Goal: Task Accomplishment & Management: Use online tool/utility

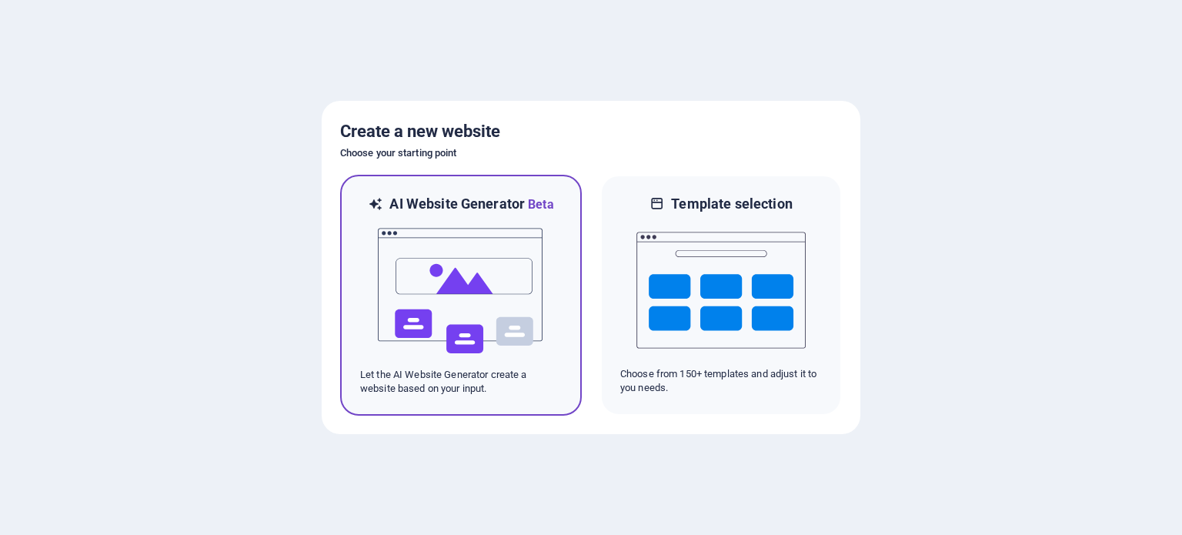
click at [486, 285] on img at bounding box center [460, 291] width 169 height 154
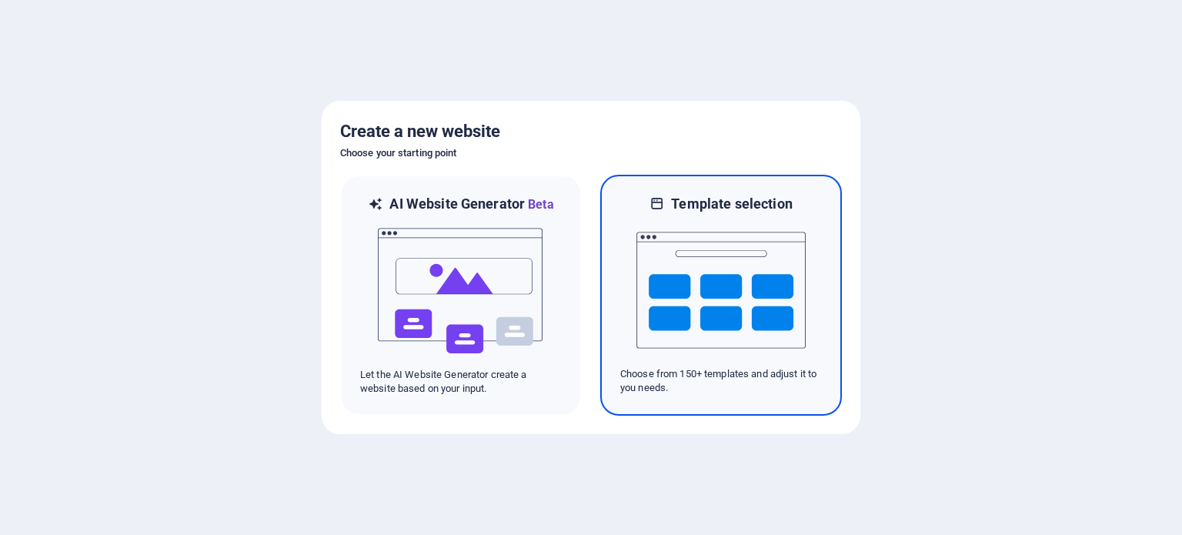
click at [690, 202] on h6 "Template selection" at bounding box center [731, 204] width 121 height 18
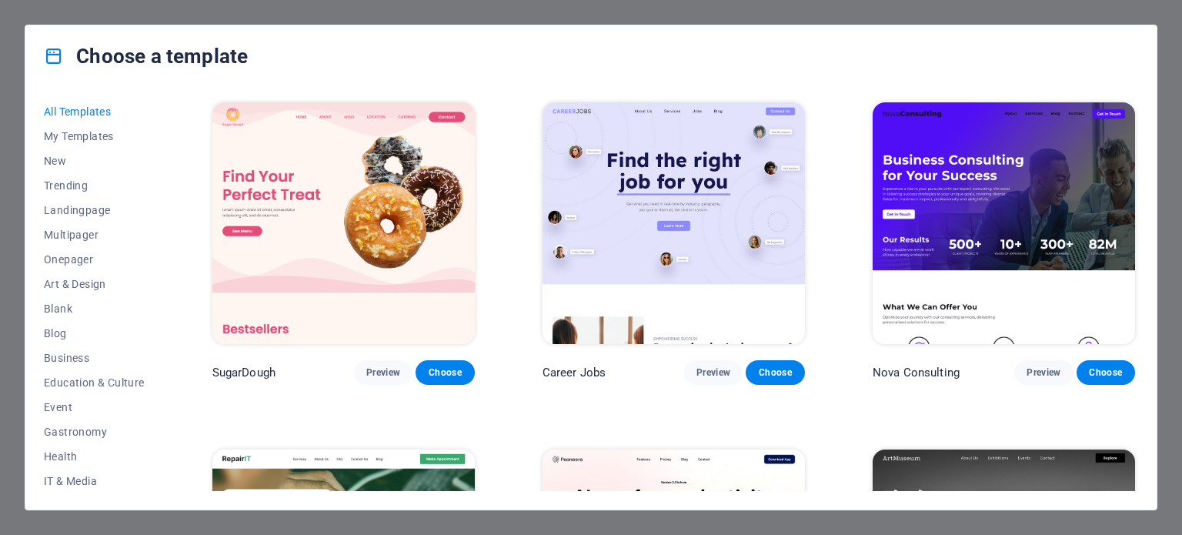
click at [395, 244] on img at bounding box center [343, 223] width 262 height 242
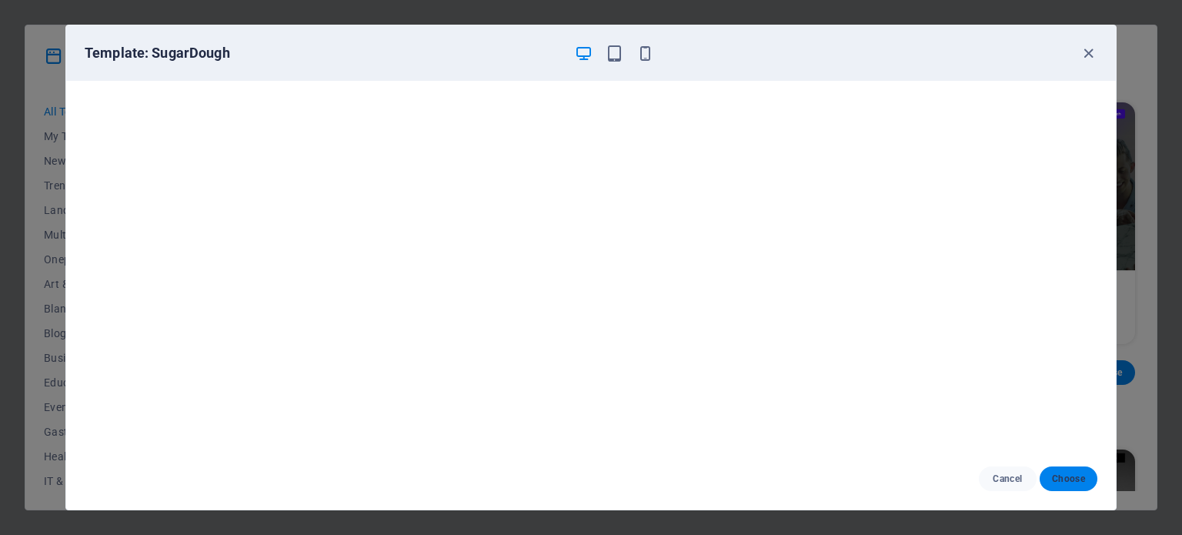
click at [1068, 489] on button "Choose" at bounding box center [1069, 478] width 58 height 25
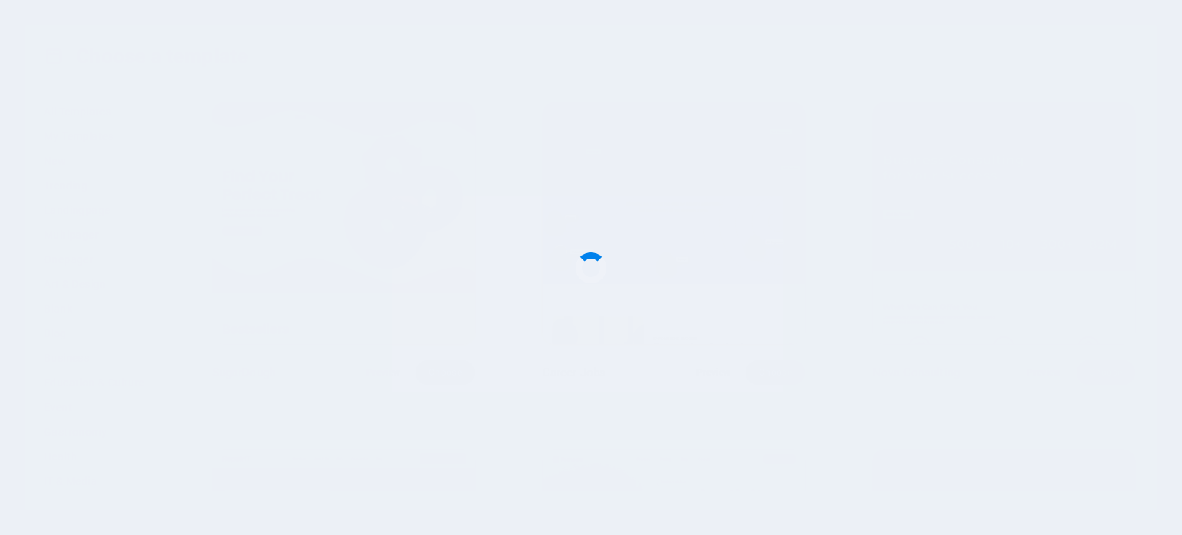
click at [1047, 478] on div at bounding box center [591, 267] width 1182 height 535
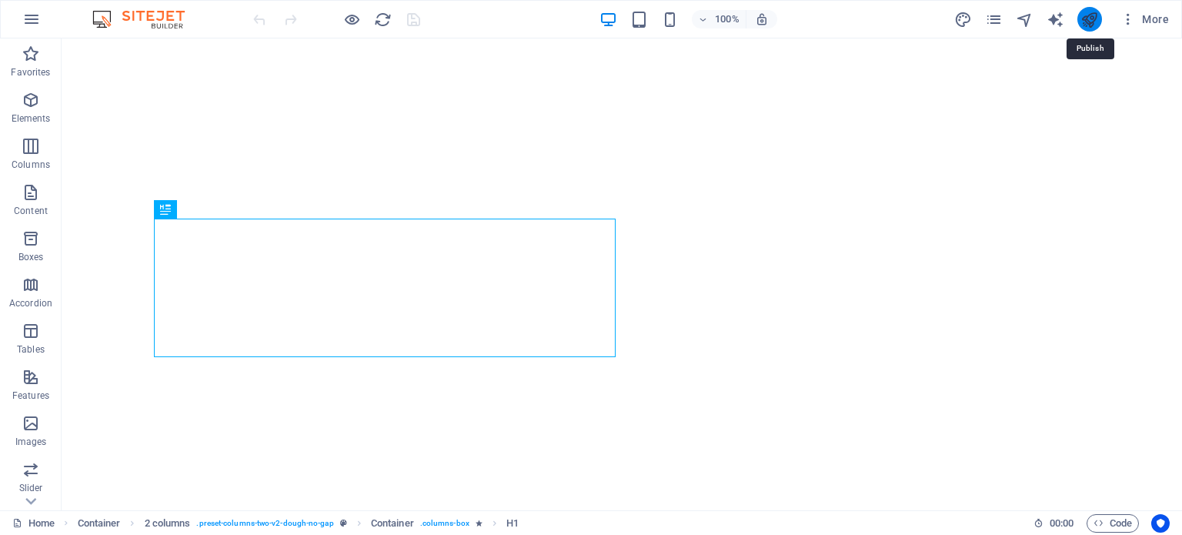
click at [1087, 21] on icon "publish" at bounding box center [1089, 20] width 18 height 18
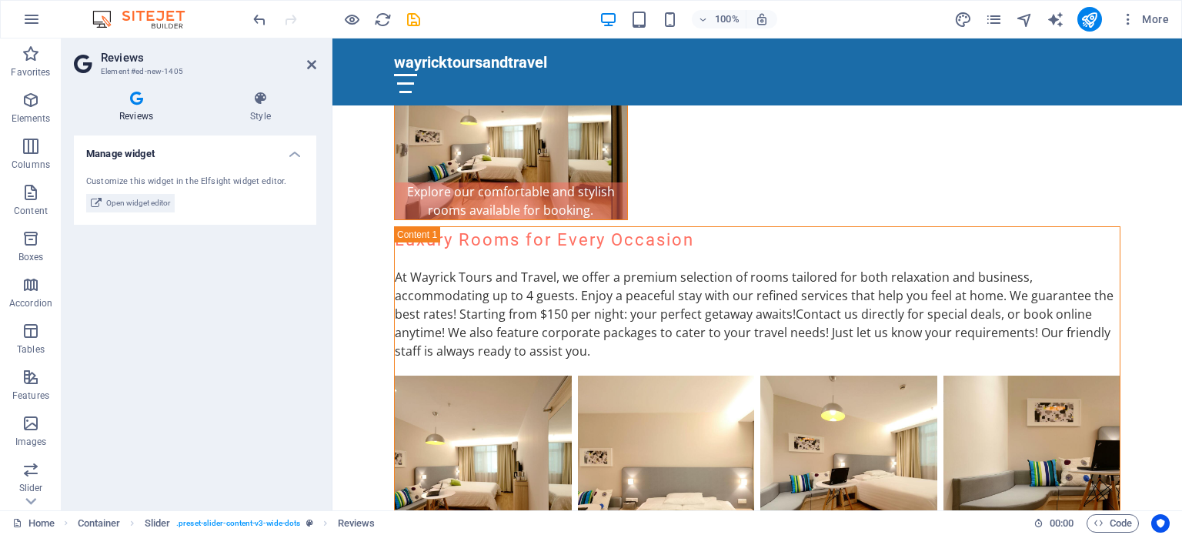
scroll to position [3323, 0]
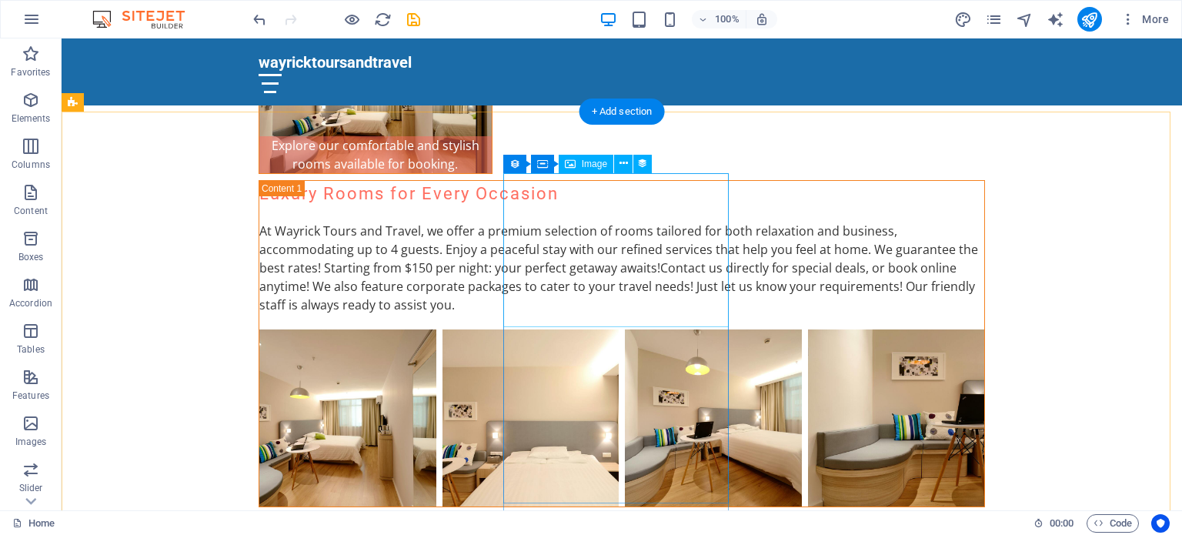
scroll to position [3260, 0]
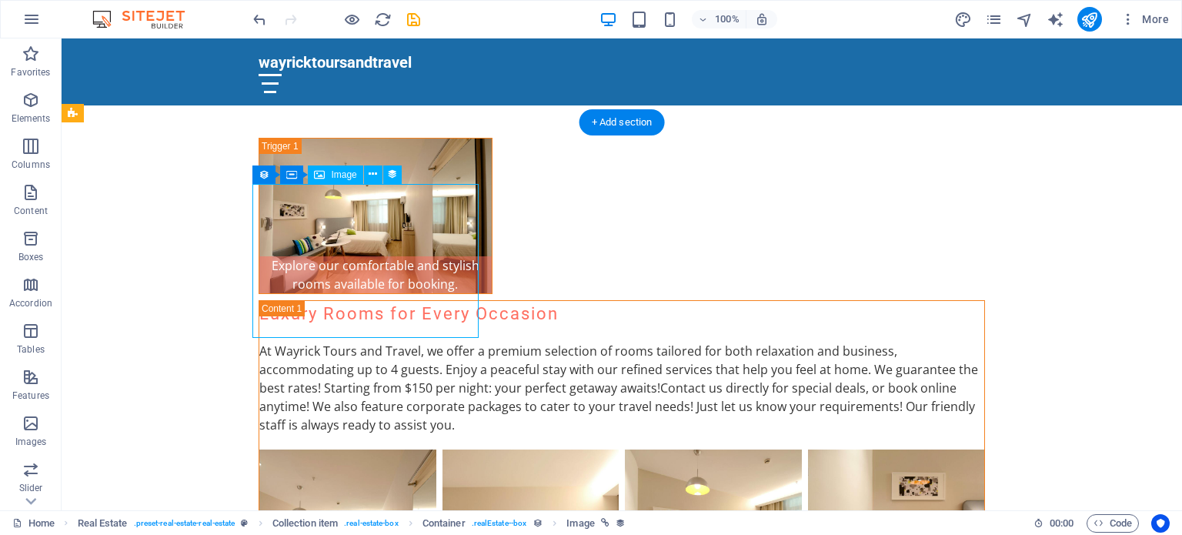
select select "image"
select select "px"
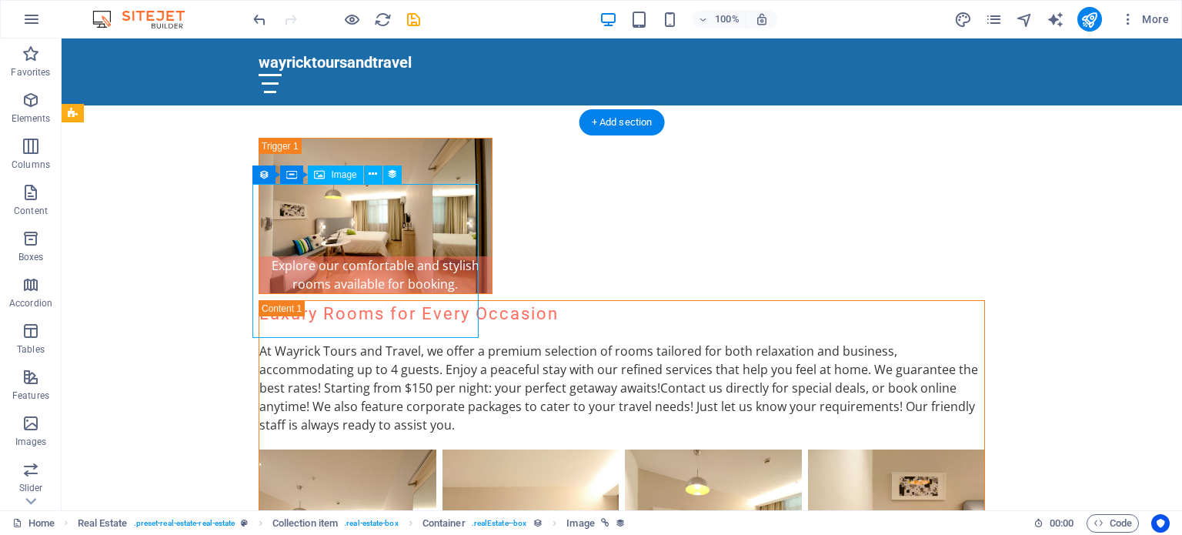
select select "px"
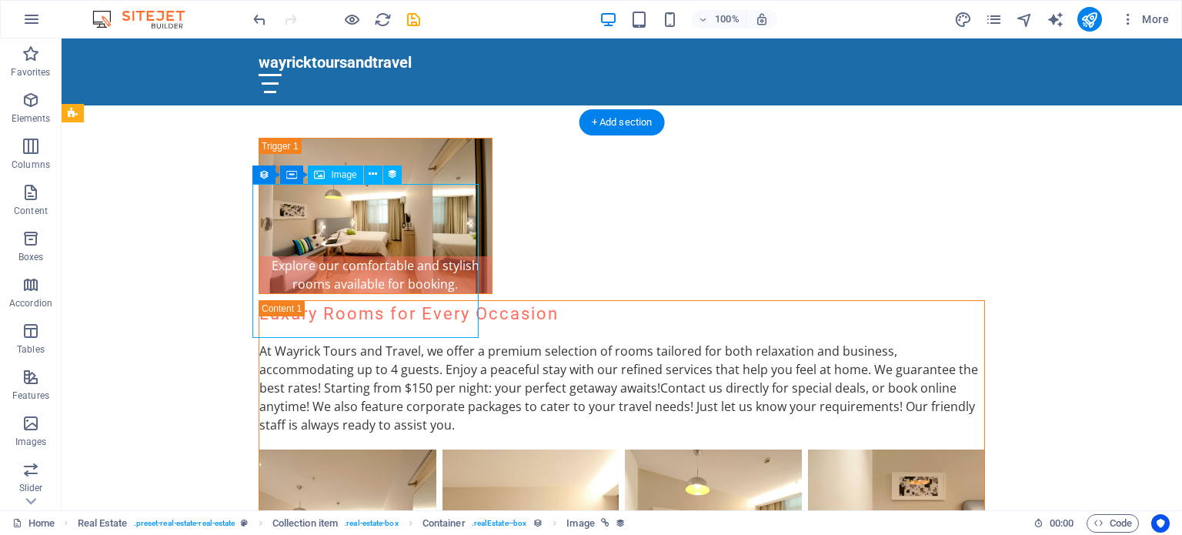
select select "image"
select select "px"
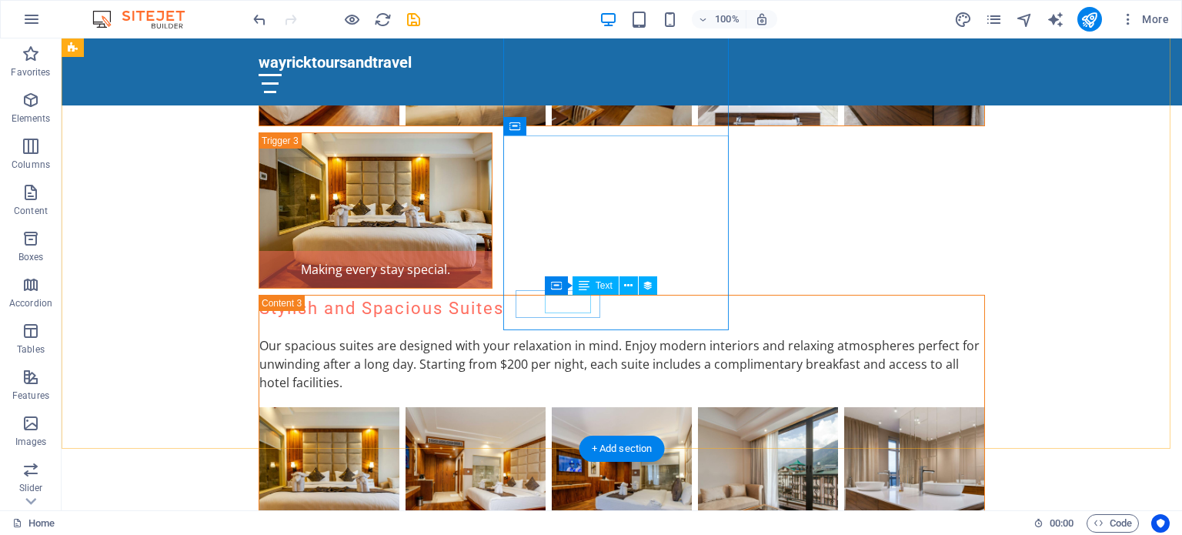
scroll to position [4216, 0]
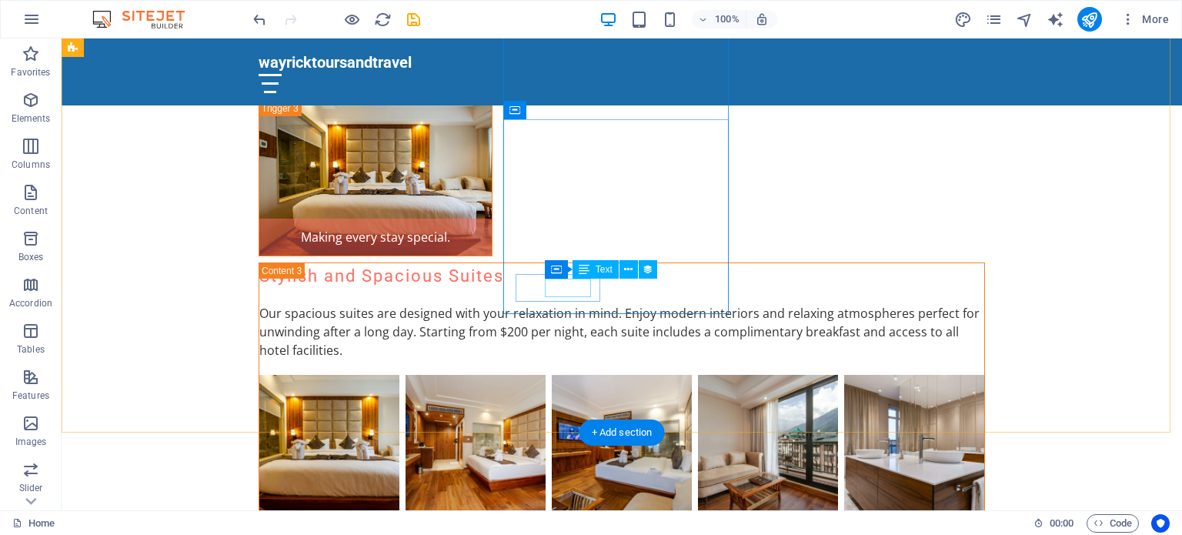
select select "size"
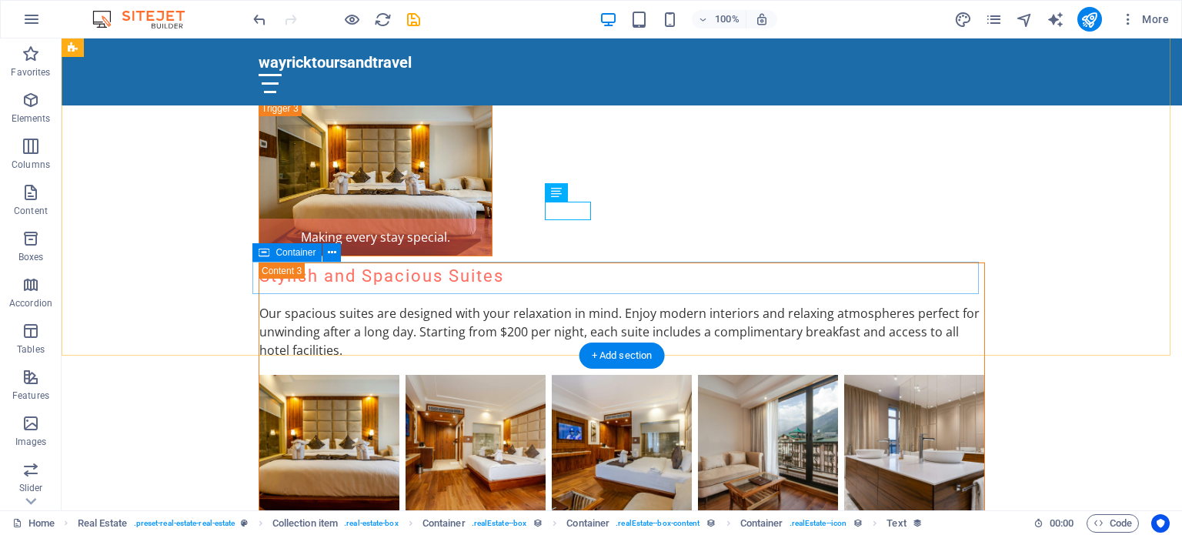
scroll to position [4295, 0]
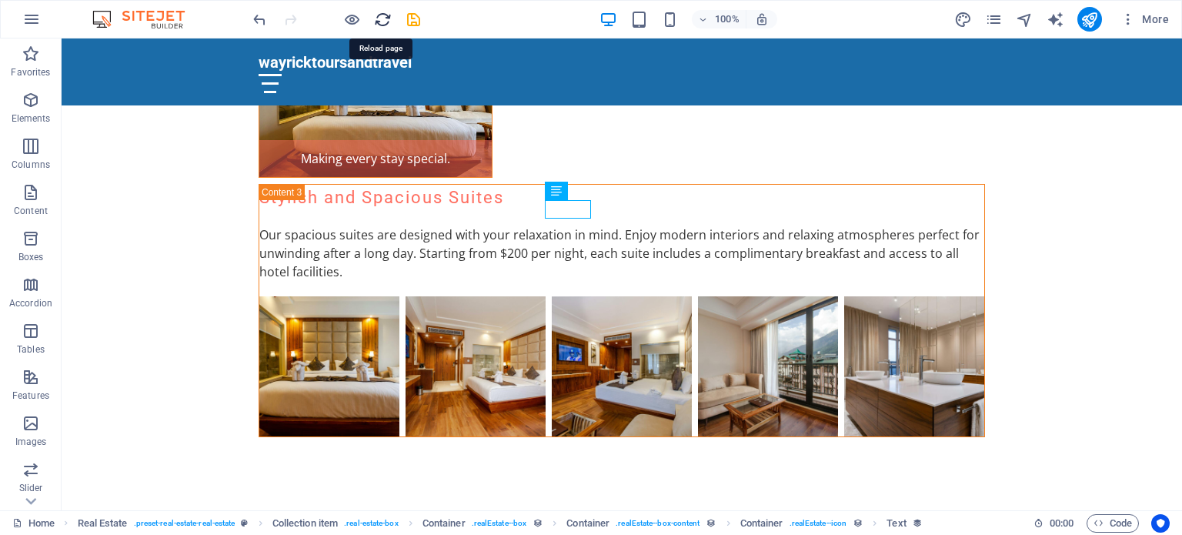
click at [380, 25] on icon "reload" at bounding box center [383, 20] width 18 height 18
click at [1093, 24] on icon "publish" at bounding box center [1089, 20] width 18 height 18
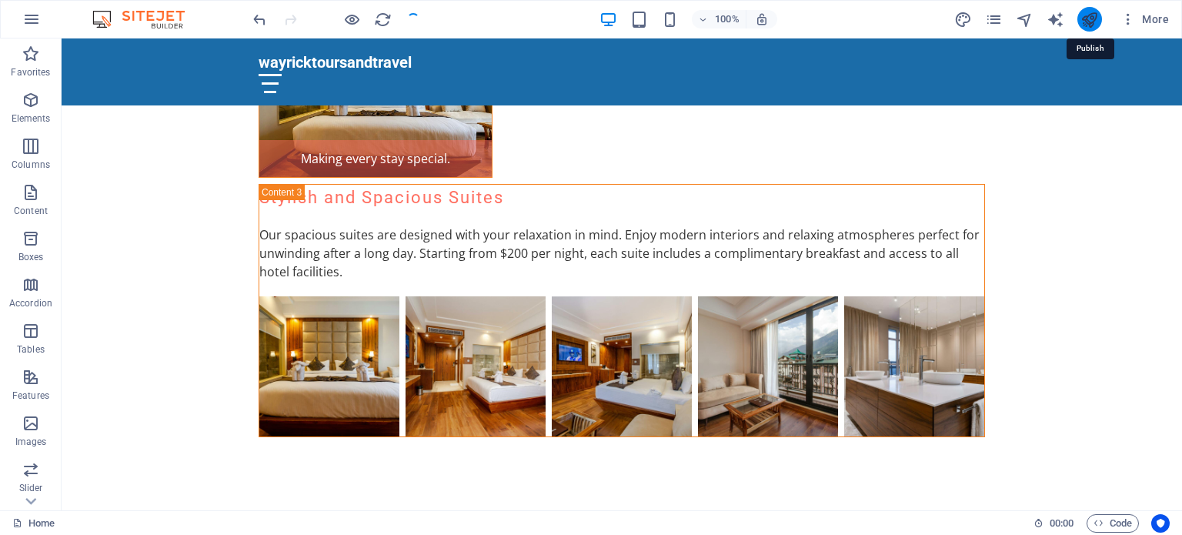
click at [1087, 16] on icon "publish" at bounding box center [1089, 20] width 18 height 18
checkbox input "false"
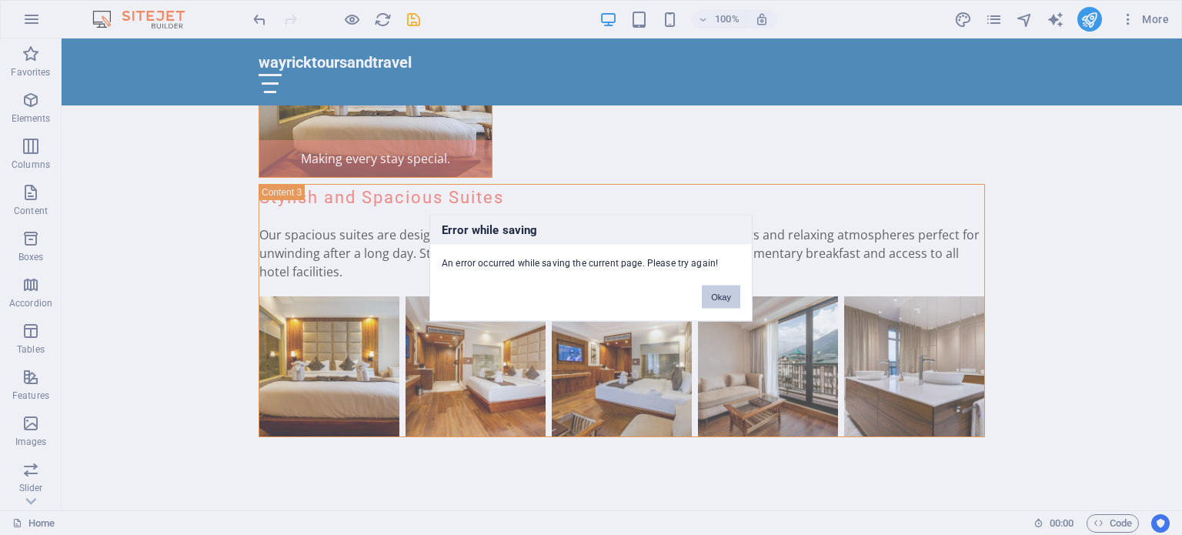
click at [720, 298] on button "Okay" at bounding box center [721, 296] width 38 height 23
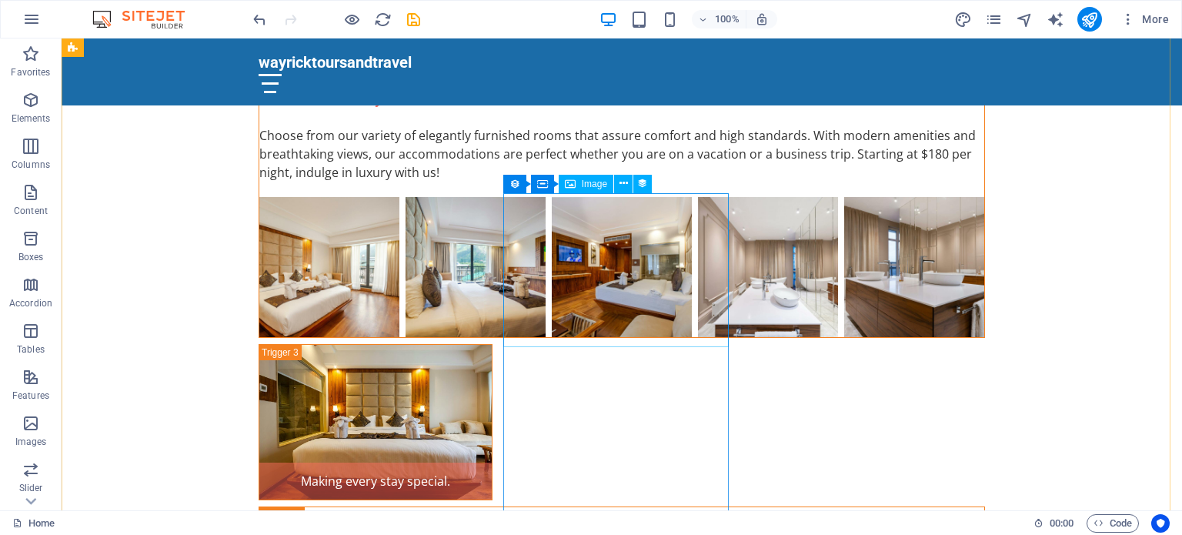
scroll to position [3839, 0]
